Goal: Task Accomplishment & Management: Use online tool/utility

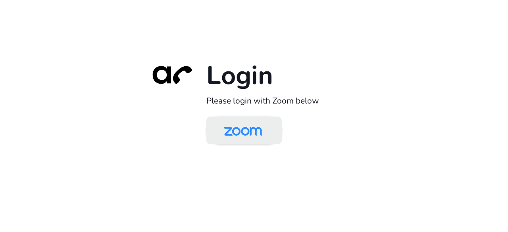
click at [238, 141] on img at bounding box center [243, 131] width 55 height 26
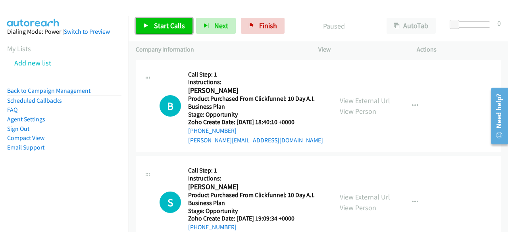
click at [163, 25] on span "Start Calls" at bounding box center [169, 25] width 31 height 9
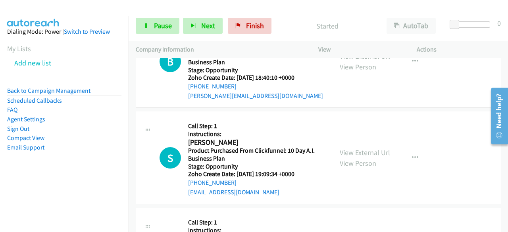
scroll to position [79, 0]
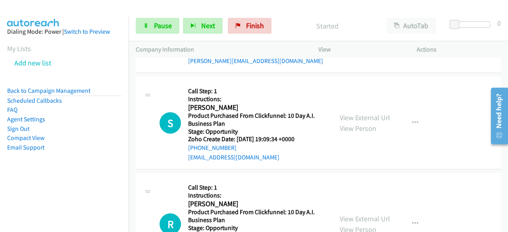
click at [27, 195] on nav "Dialing Mode: Power | Switch to Preview My Lists Add new list Back to Campaign …" at bounding box center [64, 132] width 129 height 232
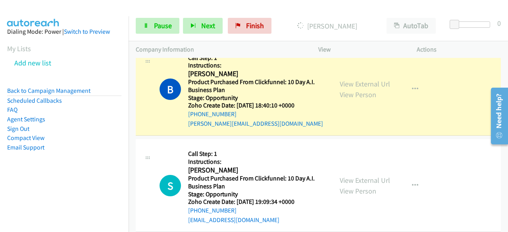
scroll to position [0, 0]
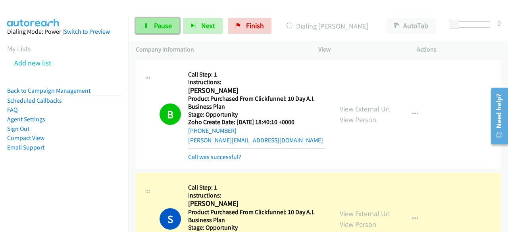
click at [152, 19] on link "Pause" at bounding box center [158, 26] width 44 height 16
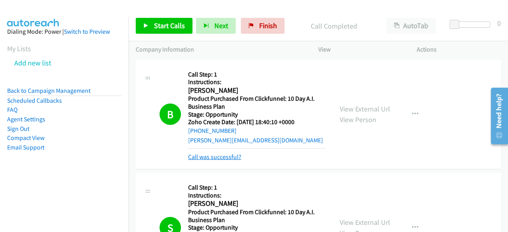
click at [207, 156] on link "Call was successful?" at bounding box center [214, 157] width 53 height 8
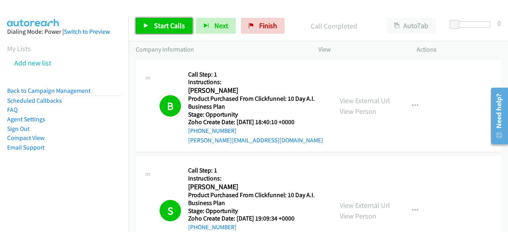
click at [171, 27] on span "Start Calls" at bounding box center [169, 25] width 31 height 9
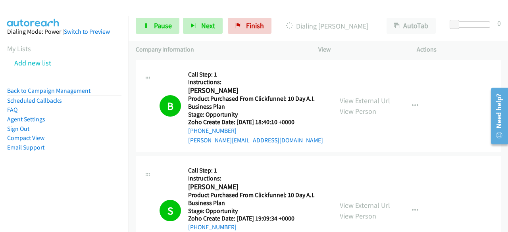
click at [485, 155] on td "S Callback Scheduled Call Step: 1 Instructions: [PERSON_NAME] America/New_York …" at bounding box center [318, 211] width 379 height 114
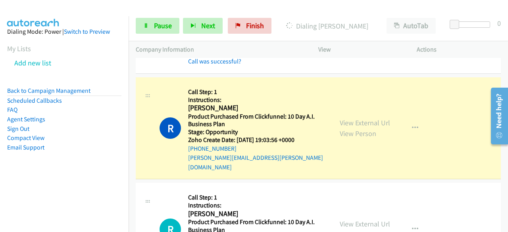
scroll to position [238, 0]
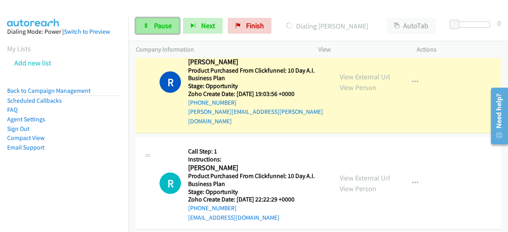
click at [162, 27] on span "Pause" at bounding box center [163, 25] width 18 height 9
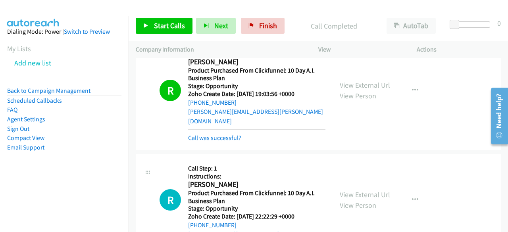
scroll to position [318, 0]
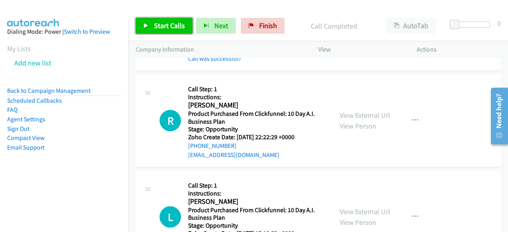
click at [154, 25] on span "Start Calls" at bounding box center [169, 25] width 31 height 9
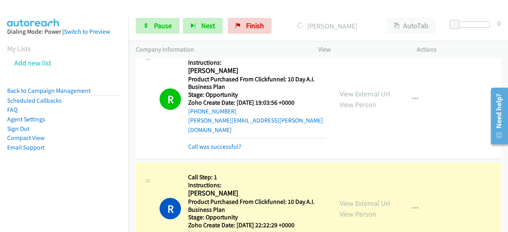
scroll to position [278, 0]
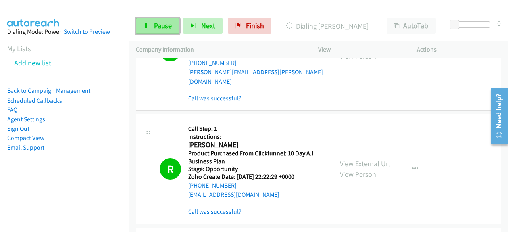
click at [152, 21] on link "Pause" at bounding box center [158, 26] width 44 height 16
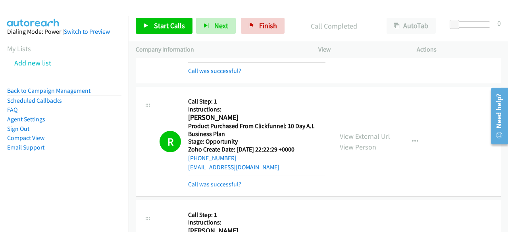
scroll to position [318, 0]
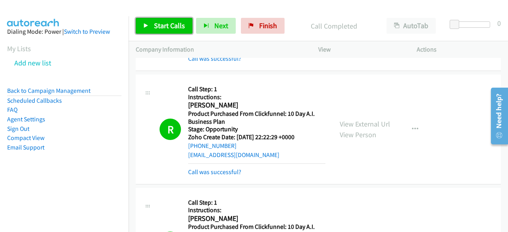
click at [169, 27] on span "Start Calls" at bounding box center [169, 25] width 31 height 9
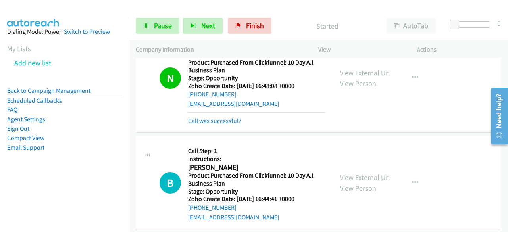
scroll to position [873, 0]
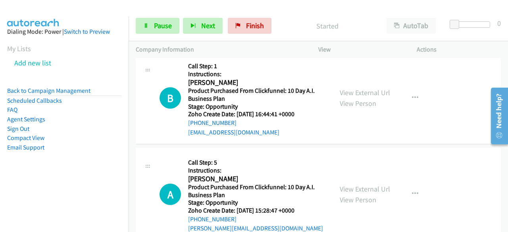
click at [440, 94] on div "B Callback Scheduled Call Step: 1 Instructions: [PERSON_NAME] America/New_York …" at bounding box center [318, 98] width 365 height 93
